Goal: Task Accomplishment & Management: Use online tool/utility

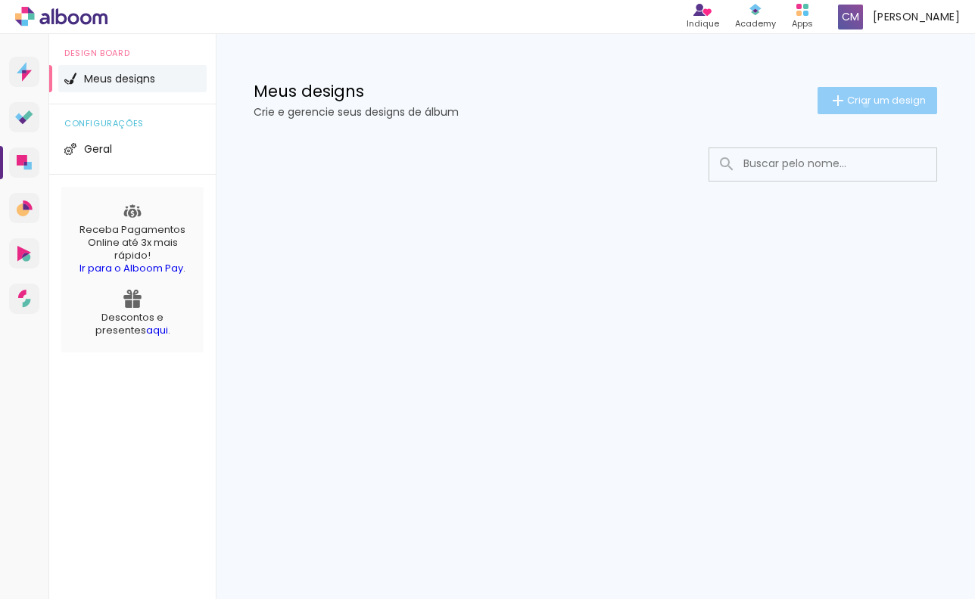
click at [863, 104] on span "Criar um design" at bounding box center [886, 100] width 79 height 10
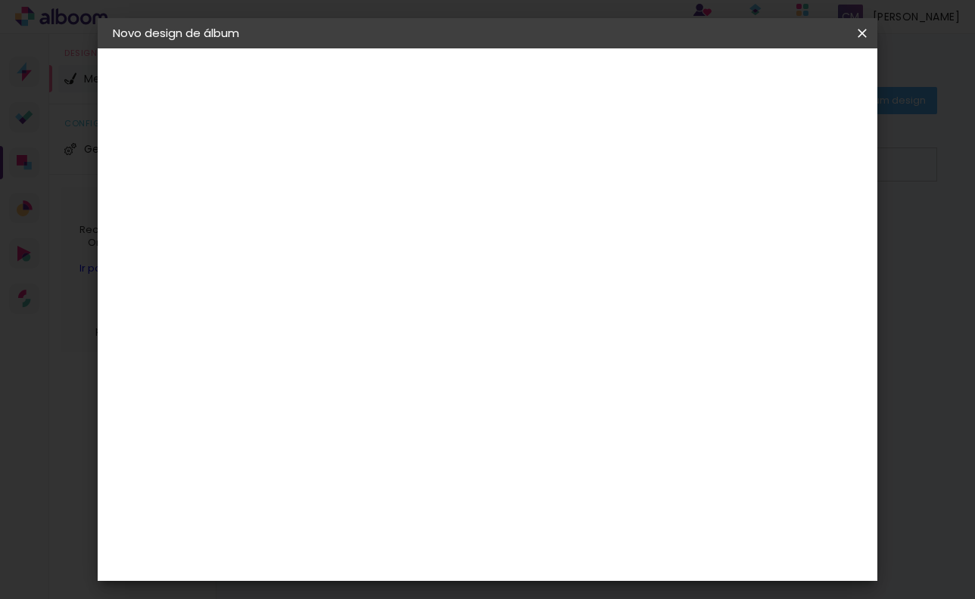
click at [360, 191] on input at bounding box center [360, 202] width 0 height 23
type input "Vovó e [GEOGRAPHIC_DATA]"
type paper-input "Vovó e [GEOGRAPHIC_DATA]"
click at [0, 0] on slot "Avançar" at bounding box center [0, 0] width 0 height 0
click at [446, 285] on input at bounding box center [398, 287] width 153 height 19
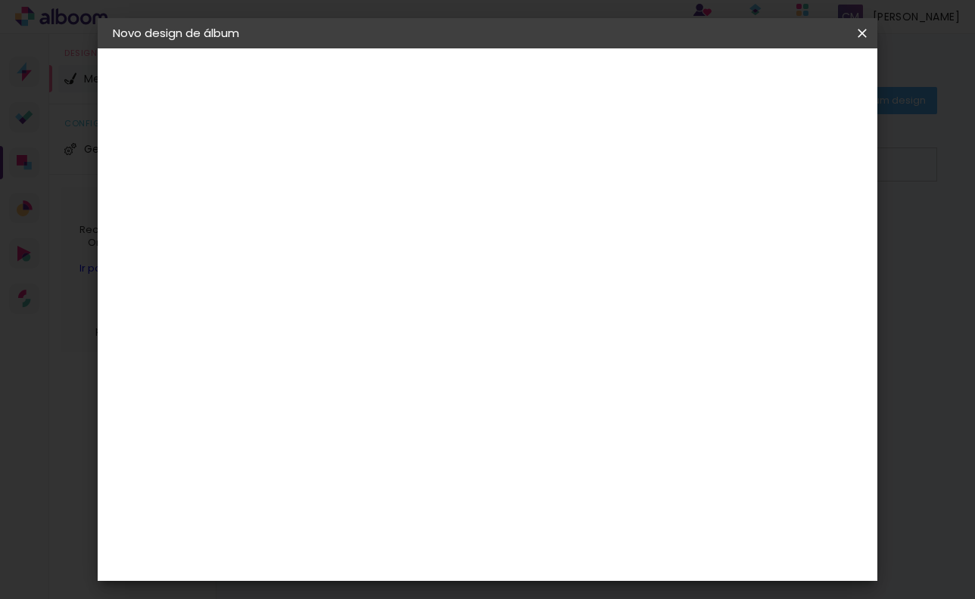
type input "f"
click at [373, 263] on paper-item "Digipix Pro" at bounding box center [398, 282] width 163 height 39
click at [0, 0] on slot "Avançar" at bounding box center [0, 0] width 0 height 0
click at [437, 254] on iron-icon at bounding box center [428, 263] width 18 height 18
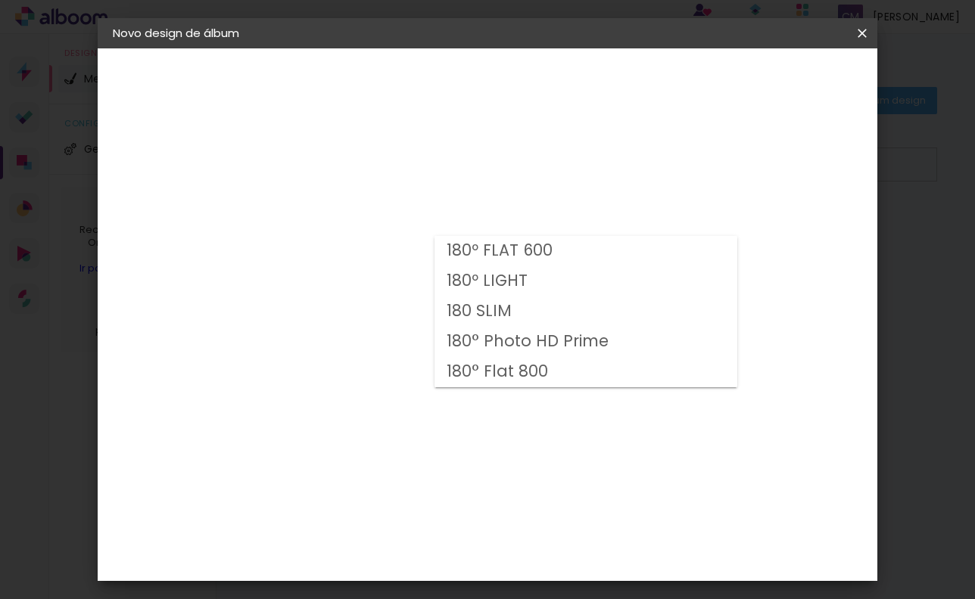
click at [700, 268] on paper-item "180º LIGHT" at bounding box center [585, 281] width 303 height 30
type input "180º LIGHT"
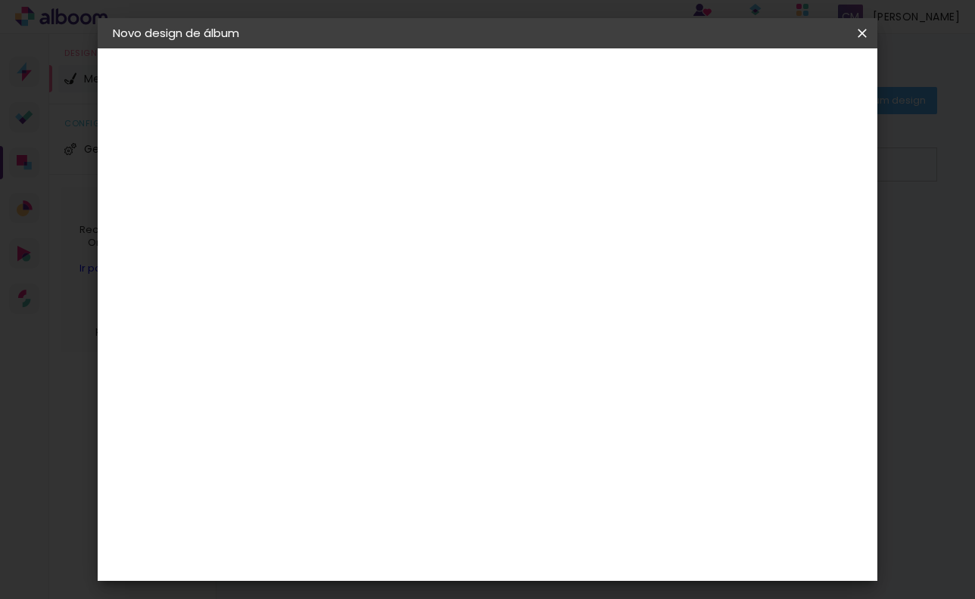
scroll to position [104, 0]
click at [568, 254] on span "15.4 × 42.6 cm" at bounding box center [543, 267] width 50 height 40
click at [0, 0] on slot "Avançar" at bounding box center [0, 0] width 0 height 0
click at [693, 161] on div at bounding box center [687, 164] width 14 height 14
type paper-checkbox "on"
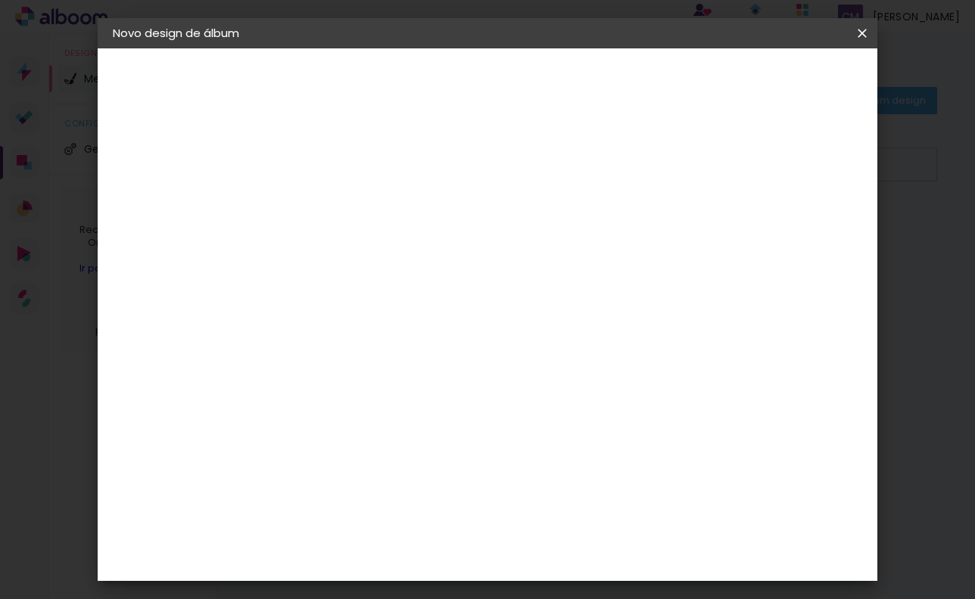
click at [693, 161] on div at bounding box center [687, 164] width 14 height 14
click at [779, 77] on span "Iniciar design" at bounding box center [744, 80] width 69 height 11
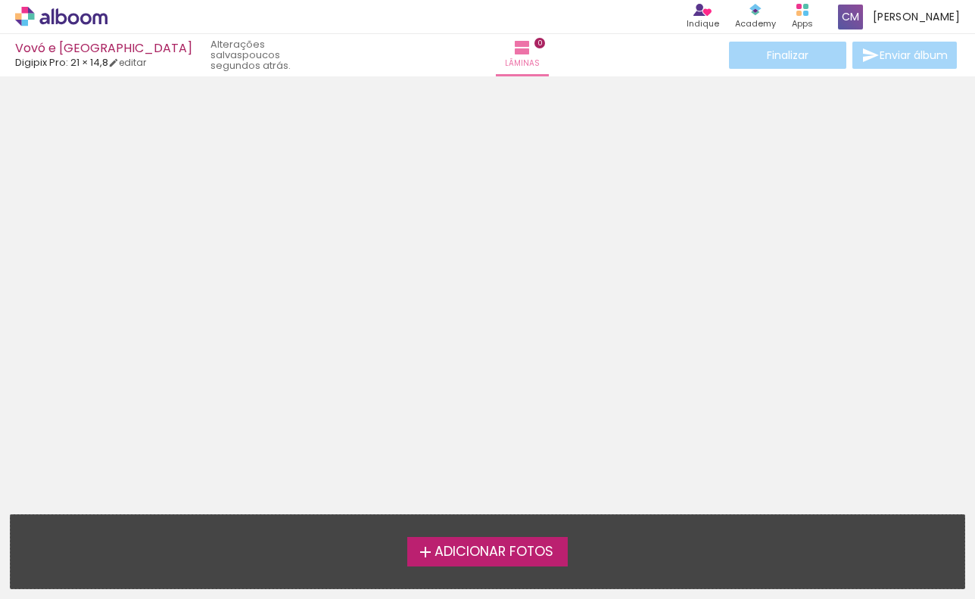
click at [519, 558] on span "Adicionar Fotos" at bounding box center [493, 553] width 119 height 14
click at [0, 0] on input "file" at bounding box center [0, 0] width 0 height 0
